Goal: Navigation & Orientation: Understand site structure

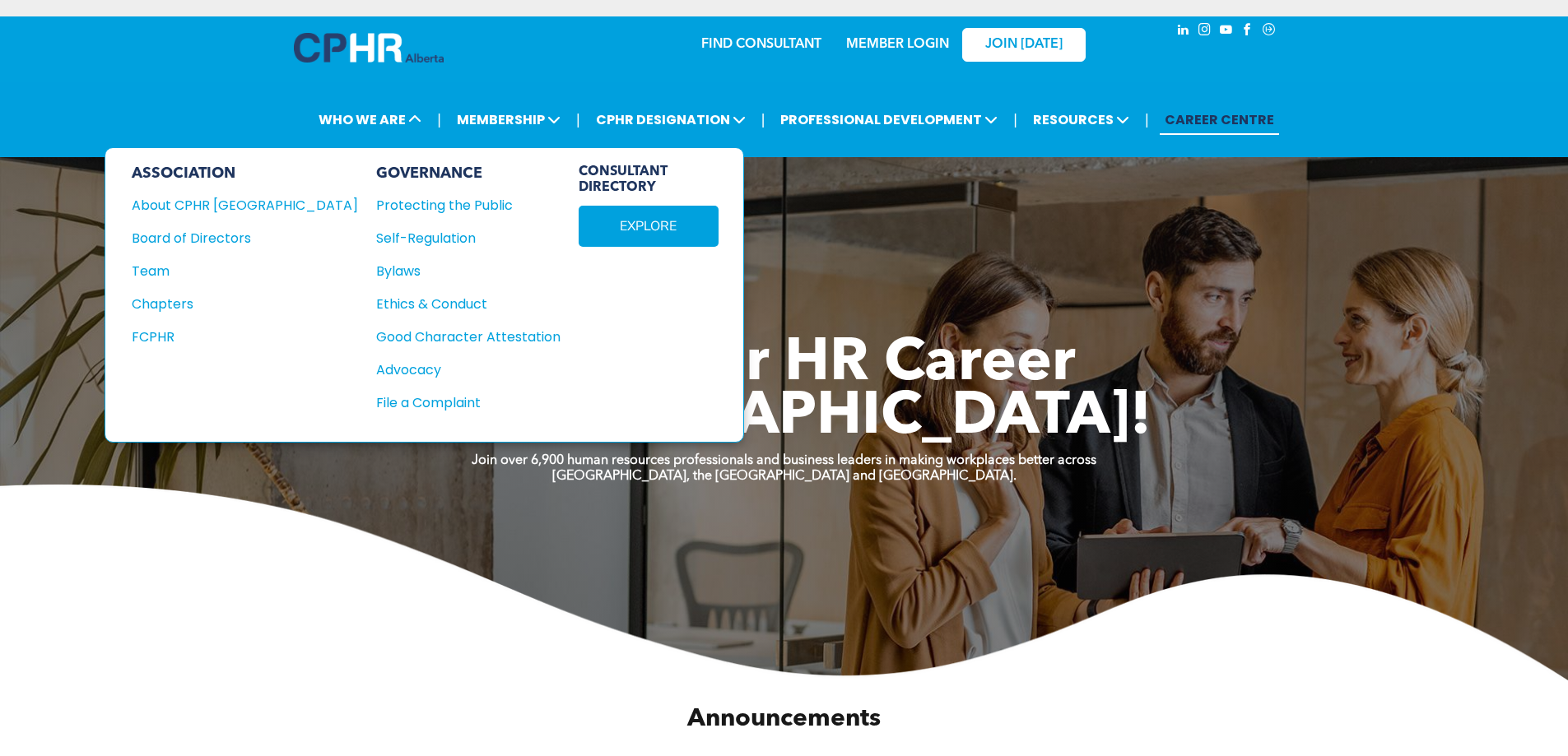
click at [238, 63] on div "About CPHR [GEOGRAPHIC_DATA]" at bounding box center [234, 205] width 204 height 21
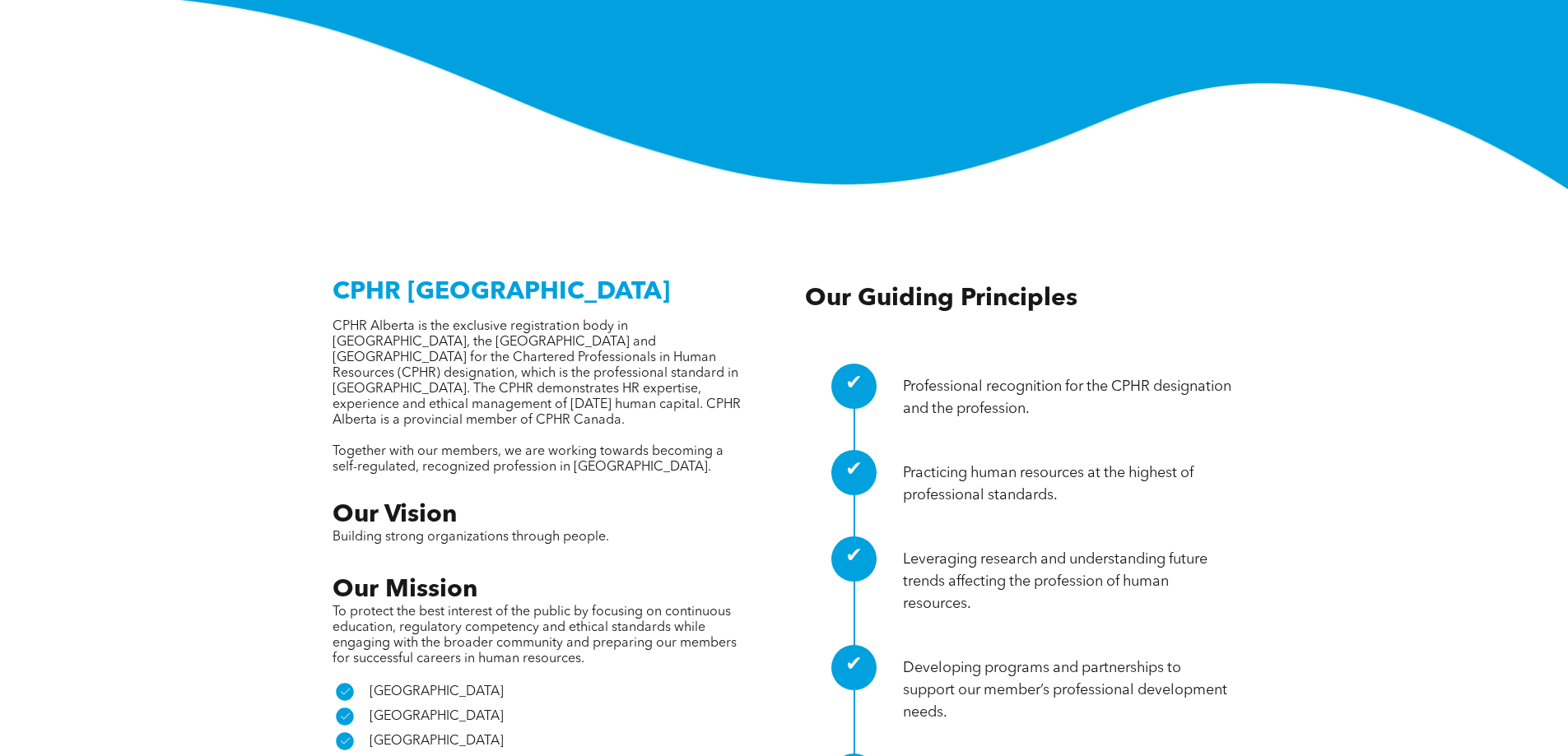
scroll to position [988, 0]
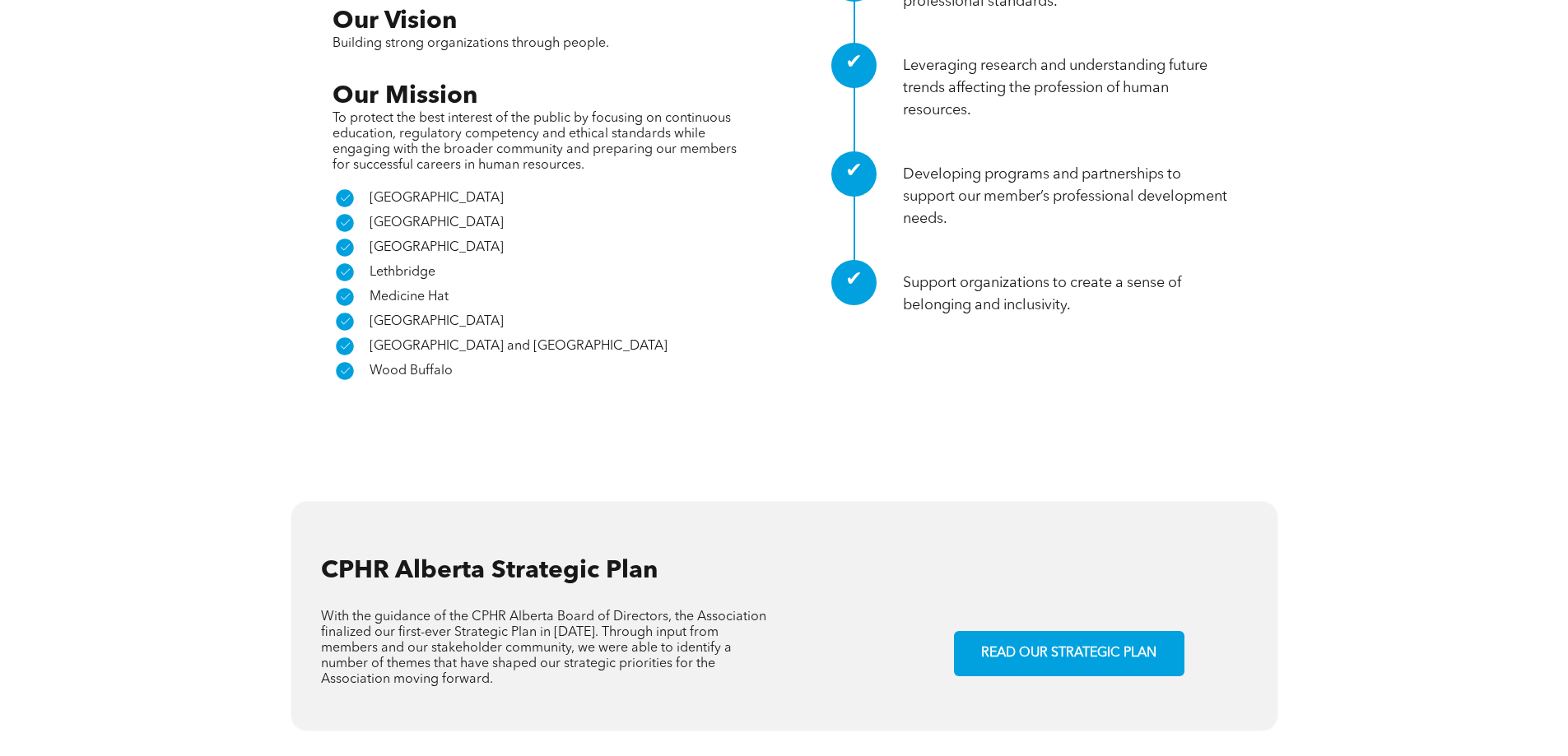
click at [1016, 638] on span "READ OUR STRATEGIC PLAN" at bounding box center [1068, 654] width 187 height 32
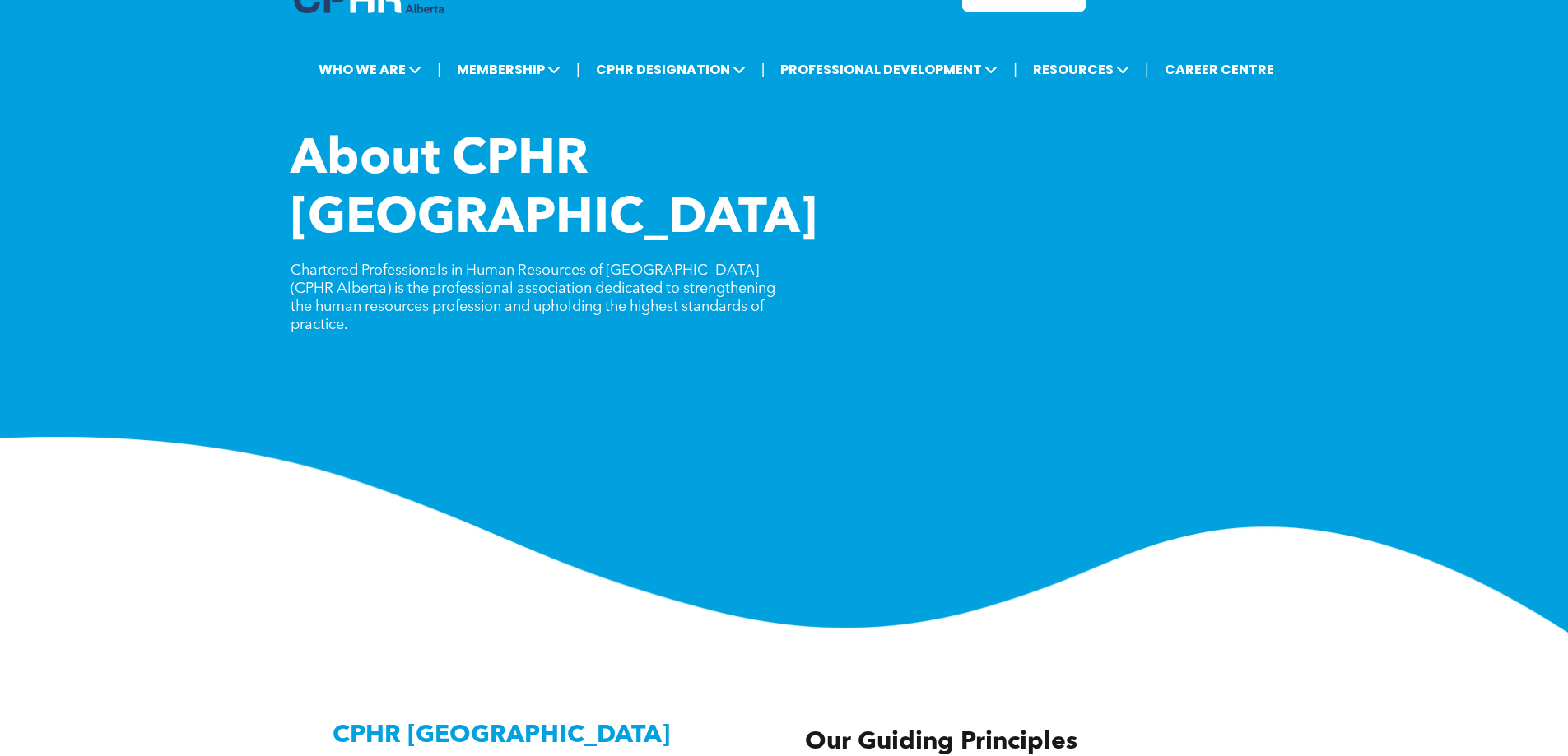
scroll to position [0, 0]
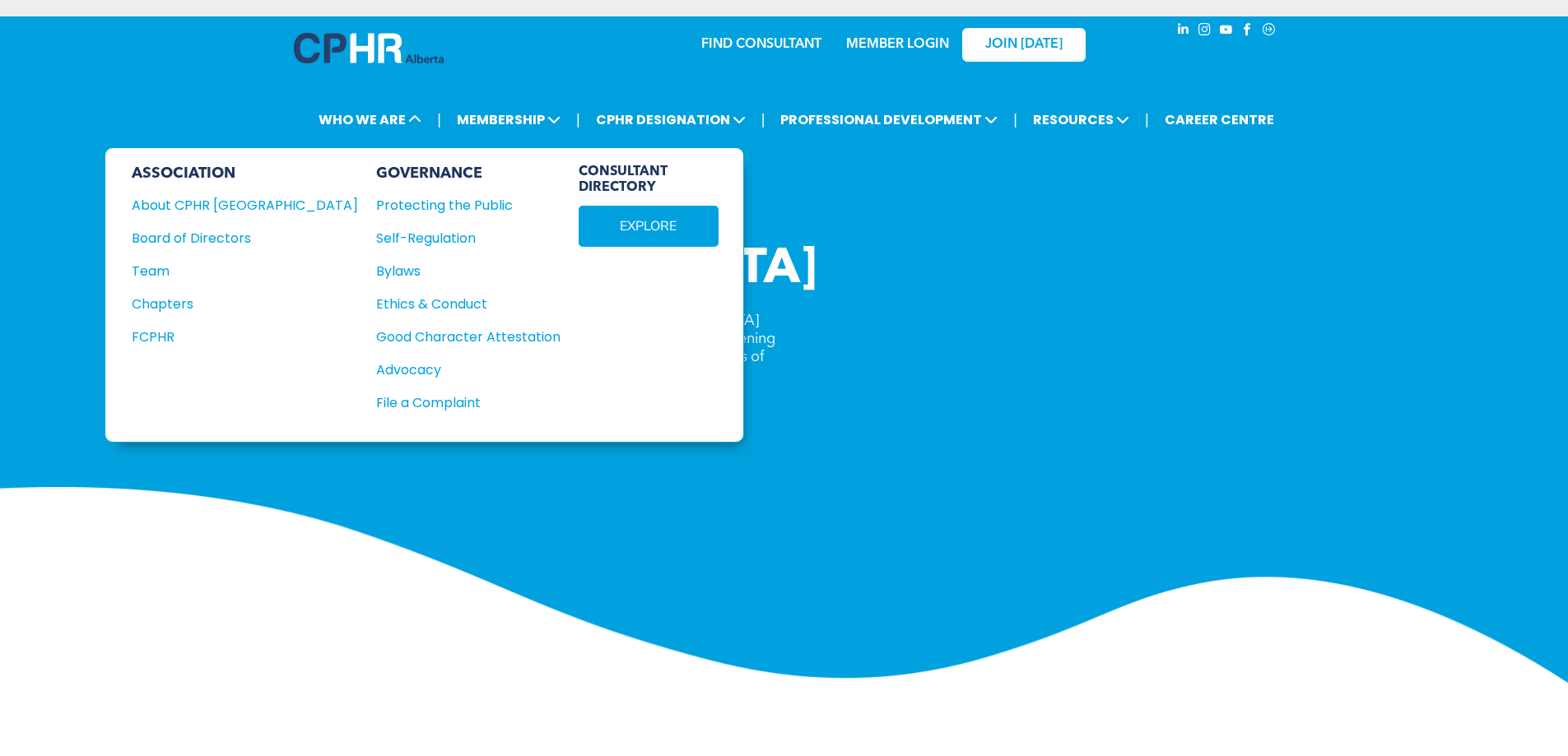
click at [163, 307] on div "Chapters" at bounding box center [234, 304] width 204 height 21
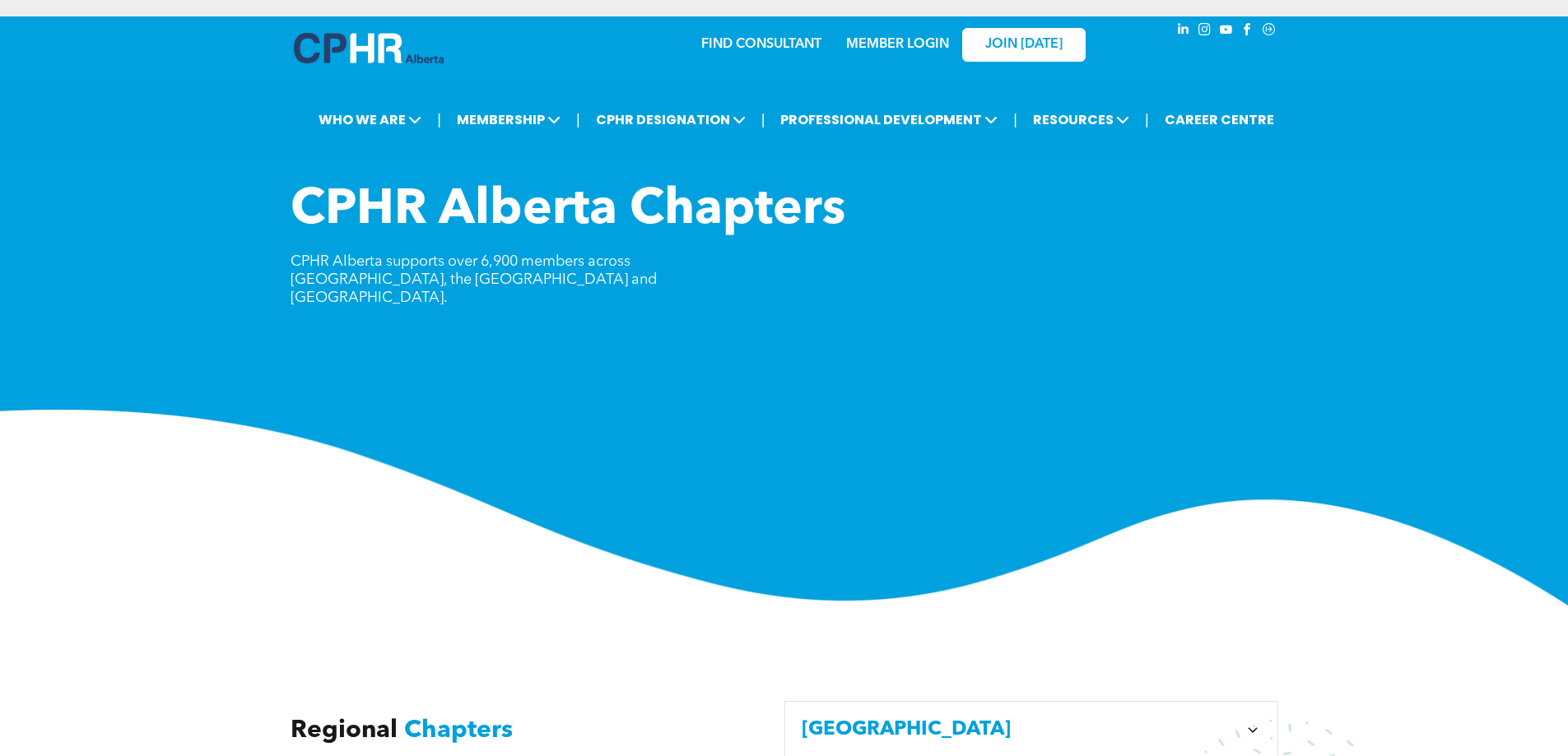
scroll to position [493, 0]
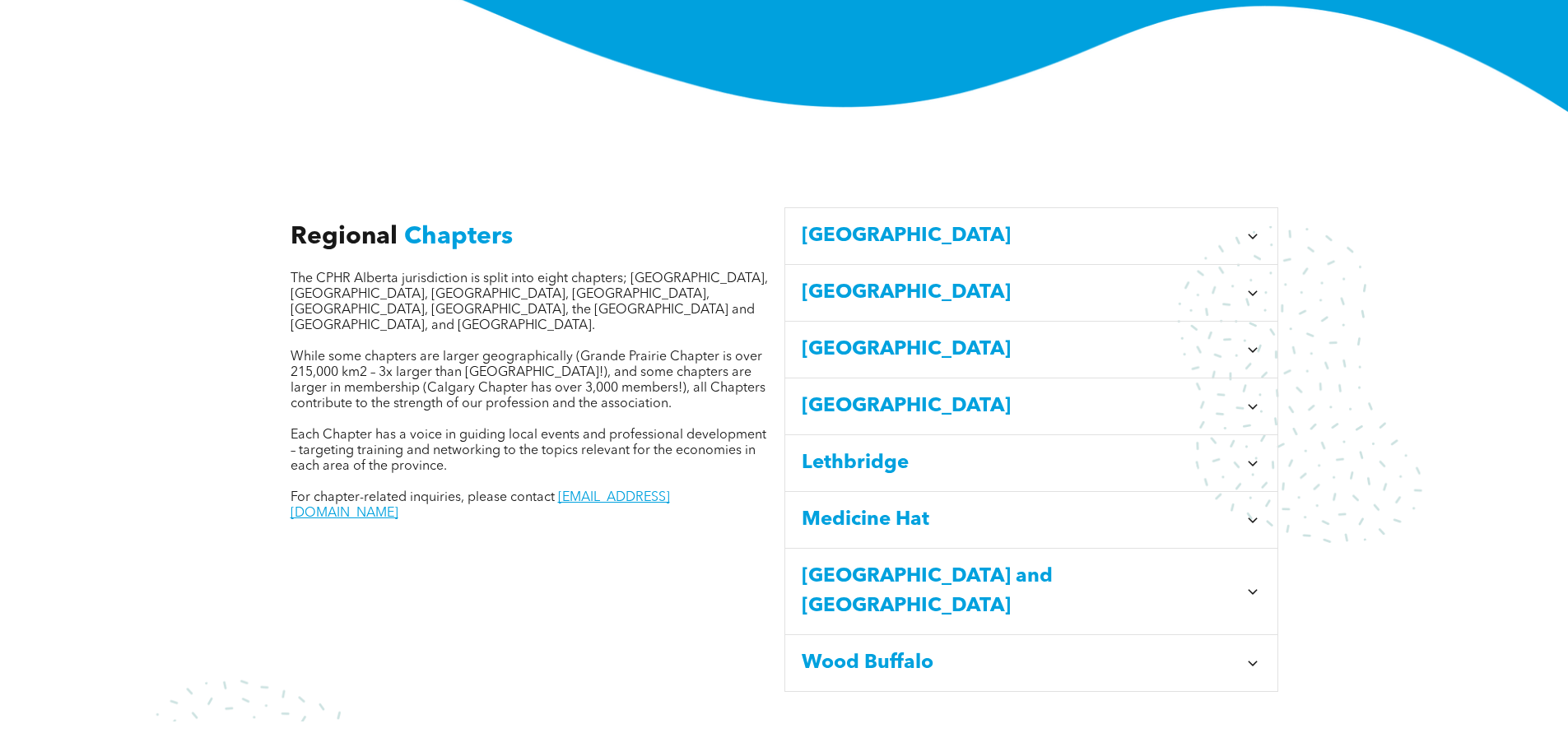
click at [1249, 228] on icon at bounding box center [1253, 236] width 17 height 17
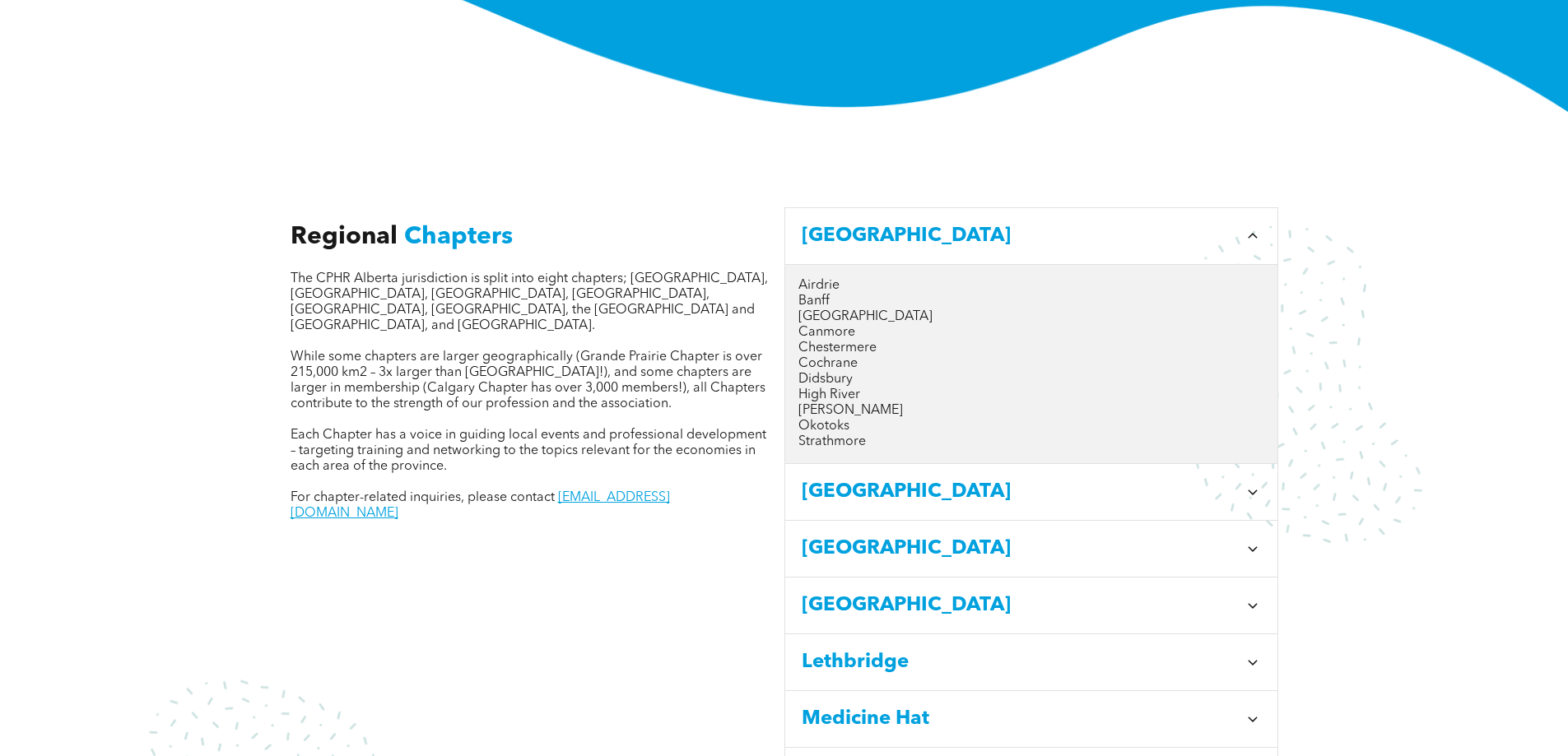
scroll to position [0, 0]
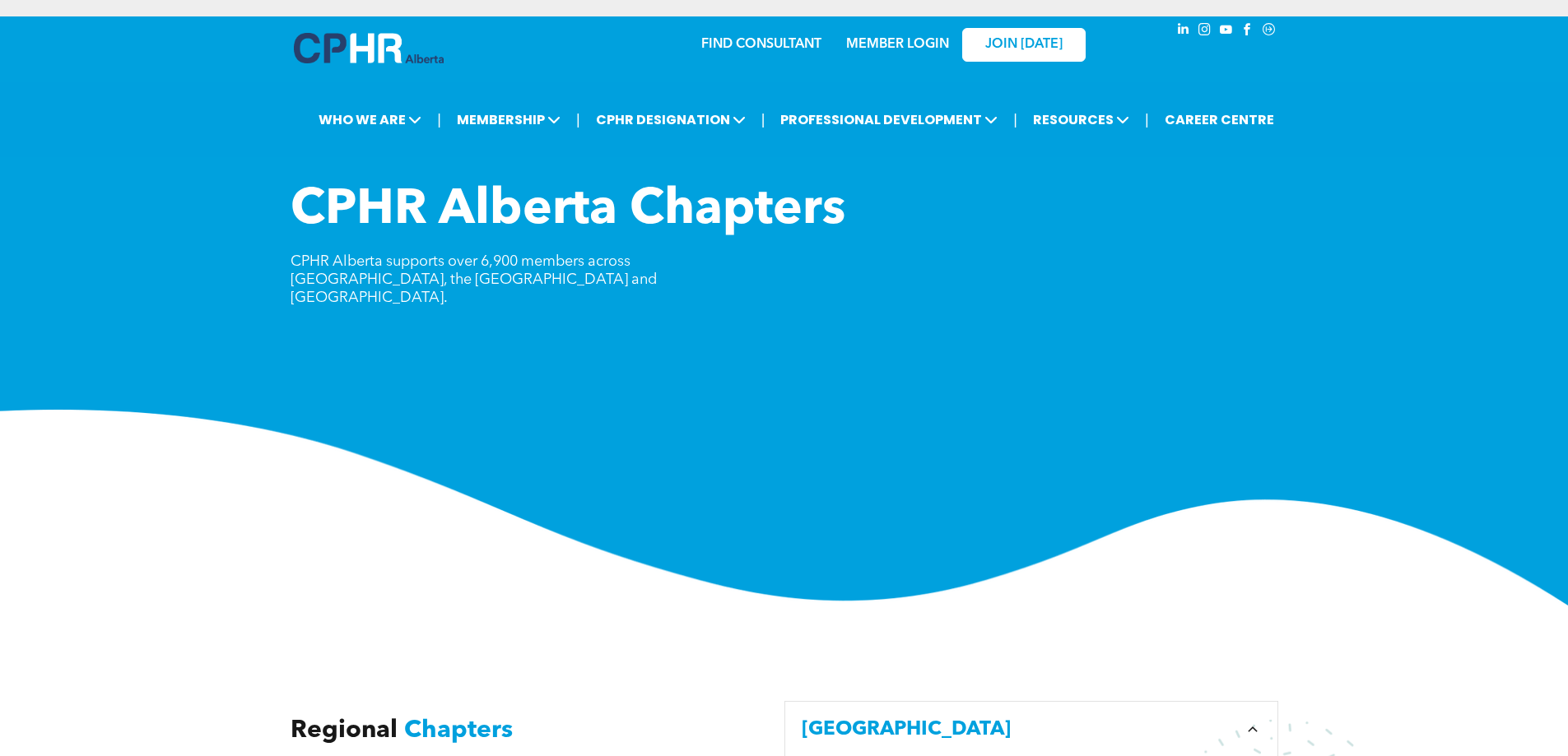
click at [1224, 119] on link "CAREER CENTRE" at bounding box center [1219, 119] width 119 height 31
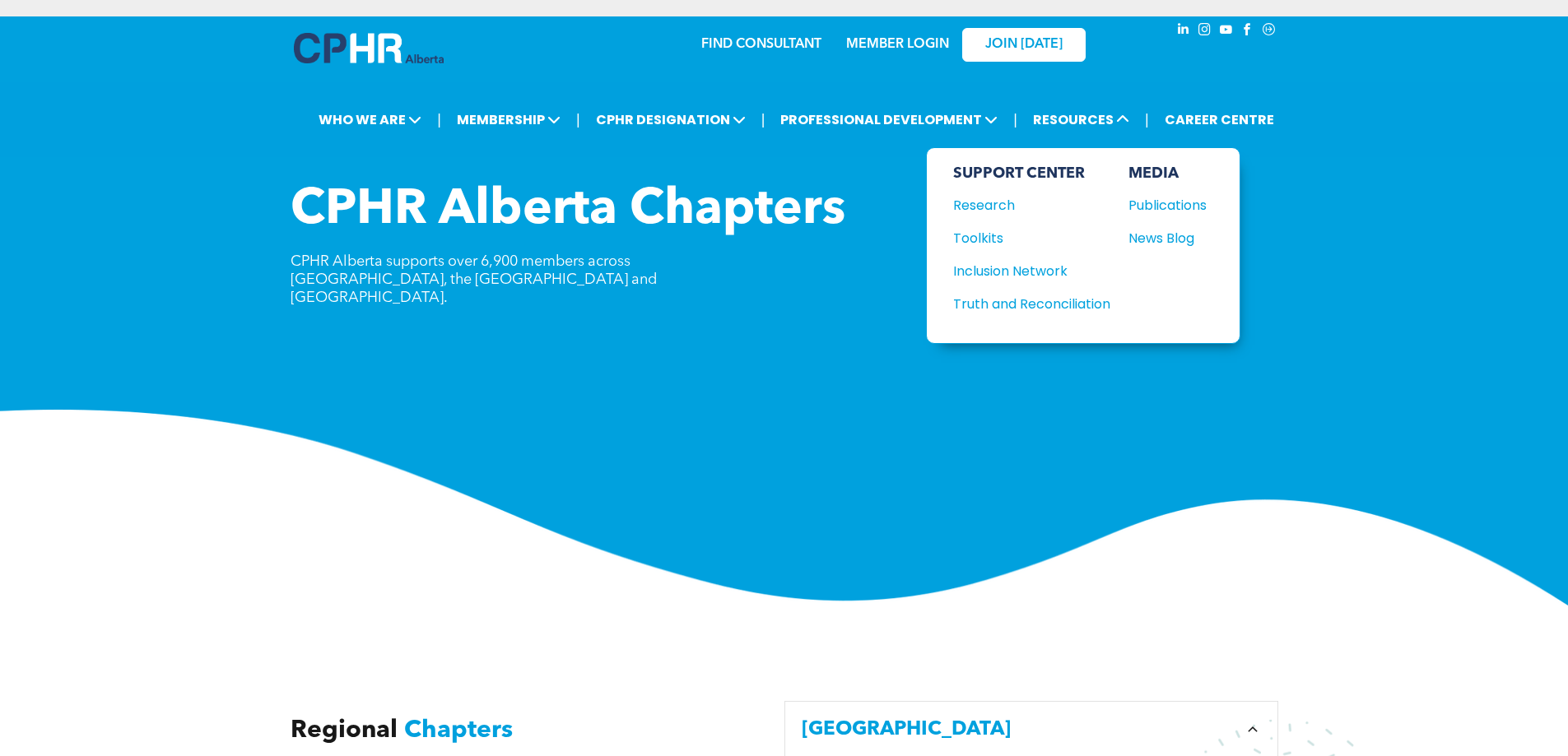
click at [1046, 305] on div "Truth and Reconciliation" at bounding box center [1024, 304] width 142 height 21
